Goal: Task Accomplishment & Management: Use online tool/utility

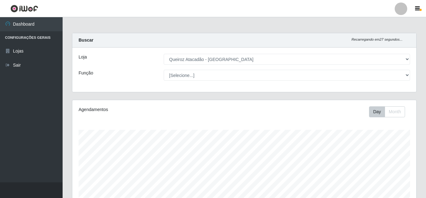
select select "462"
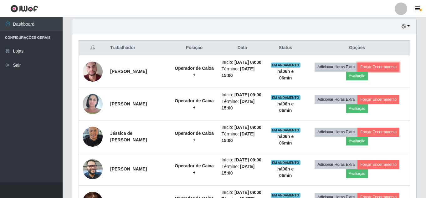
scroll to position [130, 344]
click at [386, 68] on button "Forçar Encerramento" at bounding box center [379, 67] width 42 height 9
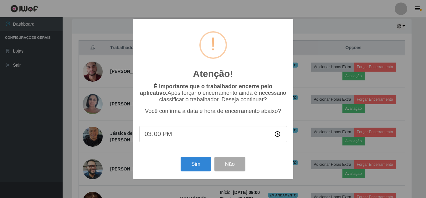
scroll to position [130, 341]
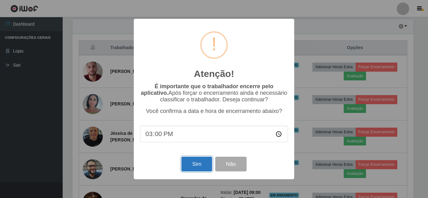
click at [206, 166] on button "Sim" at bounding box center [196, 164] width 30 height 15
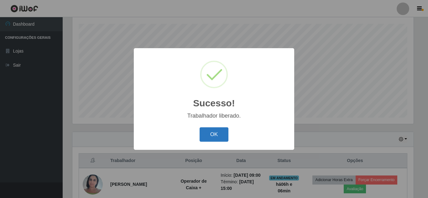
click at [210, 133] on button "OK" at bounding box center [213, 134] width 29 height 15
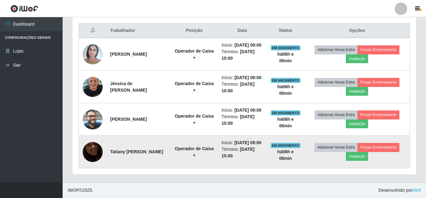
scroll to position [263, 0]
click at [385, 143] on button "Forçar Encerramento" at bounding box center [379, 147] width 42 height 9
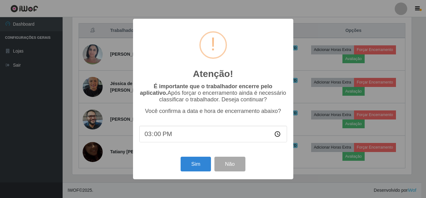
scroll to position [130, 341]
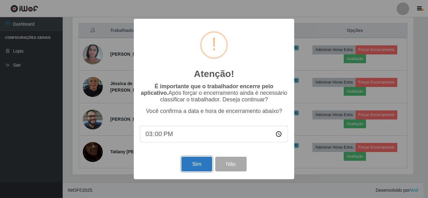
click at [202, 163] on button "Sim" at bounding box center [196, 164] width 30 height 15
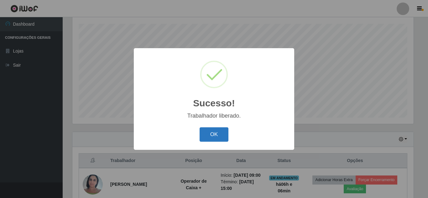
click at [203, 132] on button "OK" at bounding box center [213, 134] width 29 height 15
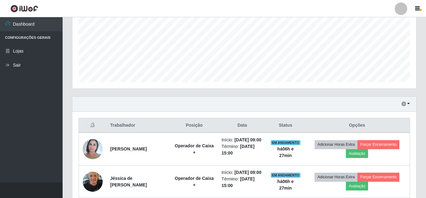
scroll to position [200, 0]
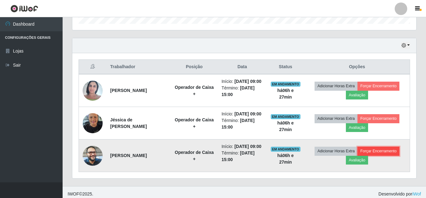
click at [387, 156] on button "Forçar Encerramento" at bounding box center [379, 151] width 42 height 9
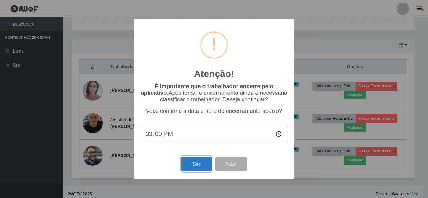
click at [199, 166] on button "Sim" at bounding box center [196, 164] width 30 height 15
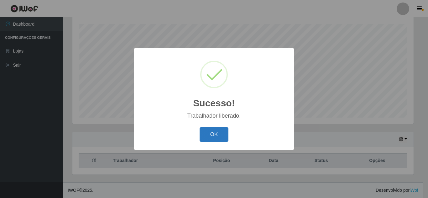
click at [220, 133] on button "OK" at bounding box center [213, 134] width 29 height 15
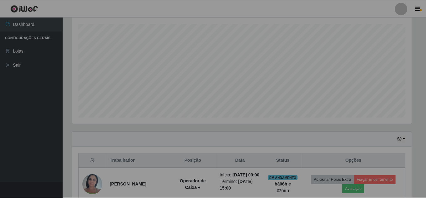
scroll to position [130, 344]
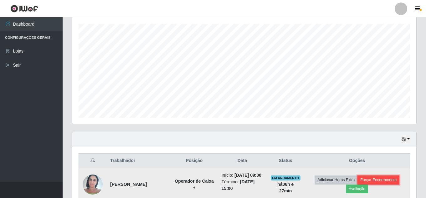
click at [385, 180] on button "Forçar Encerramento" at bounding box center [379, 180] width 42 height 9
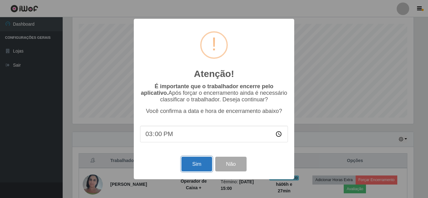
click at [190, 163] on button "Sim" at bounding box center [196, 164] width 30 height 15
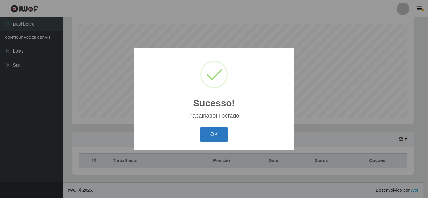
click at [208, 136] on button "OK" at bounding box center [213, 134] width 29 height 15
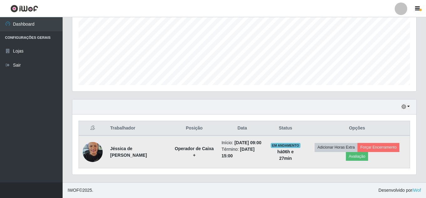
scroll to position [145, 0]
click at [399, 143] on button "Forçar Encerramento" at bounding box center [379, 147] width 42 height 9
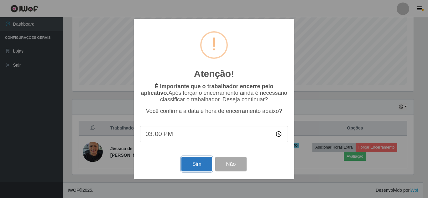
click at [195, 165] on button "Sim" at bounding box center [196, 164] width 30 height 15
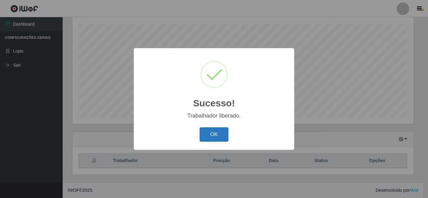
click at [212, 132] on button "OK" at bounding box center [213, 134] width 29 height 15
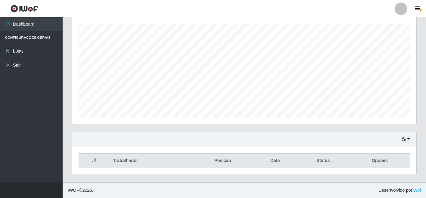
scroll to position [130, 344]
